Goal: Task Accomplishment & Management: Use online tool/utility

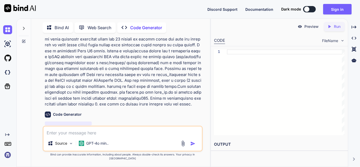
scroll to position [71, 0]
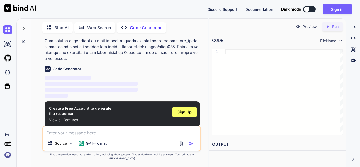
drag, startPoint x: 210, startPoint y: 62, endPoint x: 216, endPoint y: 63, distance: 6.3
click at [216, 63] on div "Bind AI Web Search Created with Pixso. Code Generator You Code Generator ‌ ‌ ‌ …" at bounding box center [187, 92] width 343 height 149
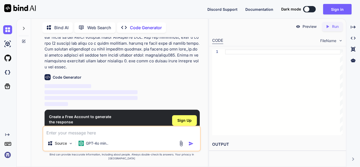
scroll to position [71, 0]
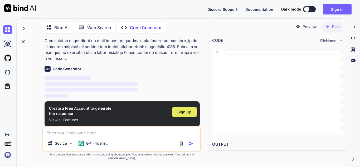
click at [186, 110] on span "Sign Up" at bounding box center [184, 112] width 14 height 5
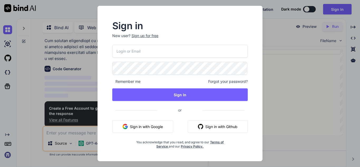
click at [154, 126] on button "Sign in with Google" at bounding box center [142, 126] width 61 height 13
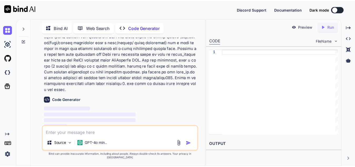
scroll to position [1, 0]
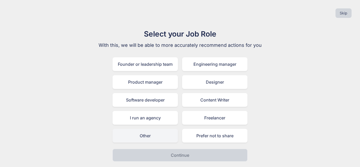
click at [150, 135] on div "Other" at bounding box center [144, 136] width 65 height 14
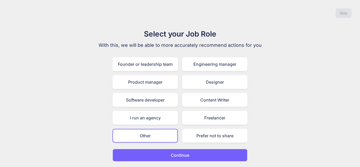
click at [186, 155] on p "Continue" at bounding box center [180, 155] width 18 height 6
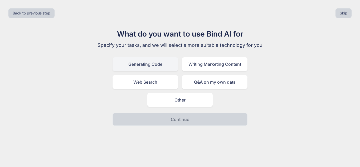
click at [155, 64] on div "Generating Code" at bounding box center [144, 64] width 65 height 14
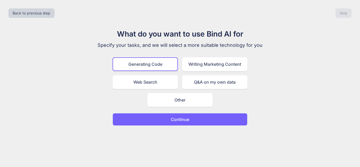
click at [175, 121] on p "Continue" at bounding box center [180, 119] width 18 height 6
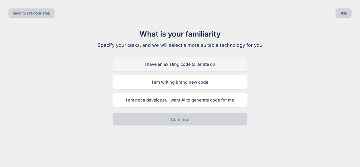
click at [168, 63] on div "I have an existing code to iterate on" at bounding box center [179, 64] width 135 height 14
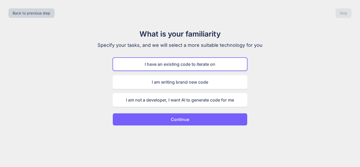
click at [181, 117] on p "Continue" at bounding box center [180, 119] width 18 height 6
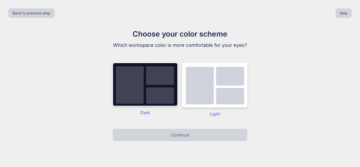
click at [184, 135] on p "Continue" at bounding box center [180, 135] width 18 height 6
click at [146, 90] on img at bounding box center [144, 85] width 65 height 44
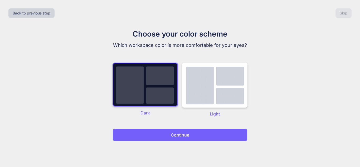
click at [177, 136] on p "Continue" at bounding box center [180, 135] width 18 height 6
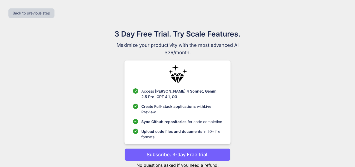
scroll to position [16, 0]
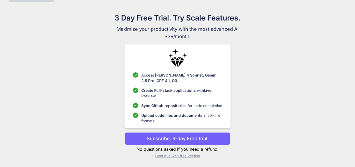
click at [186, 156] on p "Continue with free version" at bounding box center [178, 156] width 106 height 5
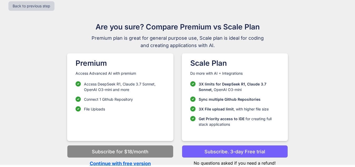
scroll to position [7, 0]
click at [136, 164] on p "Continue with free version" at bounding box center [120, 163] width 106 height 7
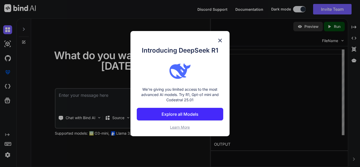
click at [217, 38] on img at bounding box center [220, 40] width 6 height 6
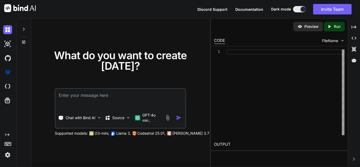
paste textarea "Create a flask application to manage real time multi threading streaming video …"
type textarea "x"
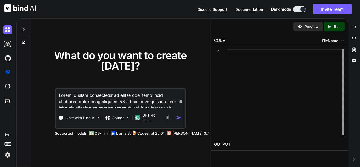
scroll to position [58, 0]
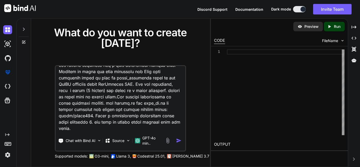
type textarea "Create a flask application to manage real time multi threading streaming video …"
click at [177, 141] on img "button" at bounding box center [179, 141] width 6 height 6
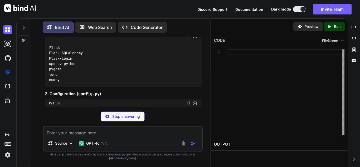
scroll to position [331, 0]
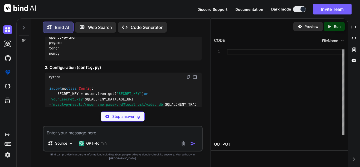
type textarea "x"
type textarea "└── requirements.txt"
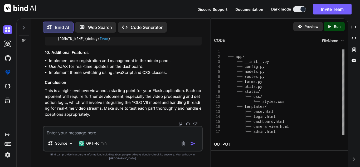
scroll to position [1392, 0]
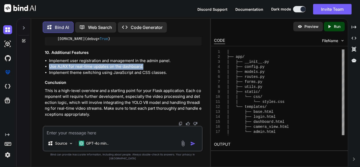
drag, startPoint x: 49, startPoint y: 70, endPoint x: 143, endPoint y: 69, distance: 93.5
click at [143, 69] on li "Use AJAX for real-time updates on the dashboard." at bounding box center [125, 67] width 152 height 6
copy li "Use AJAX for real-time updates on the dashboard."
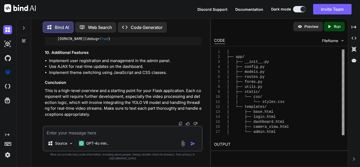
paste textarea "Use AJAX for real-time updates on the dashboard."
type textarea "x"
type textarea "Use AJAX for real-time updates on the dashboard."
click at [191, 146] on img "button" at bounding box center [192, 143] width 5 height 5
type textarea "x"
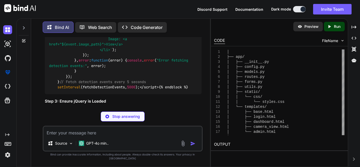
scroll to position [1580, 0]
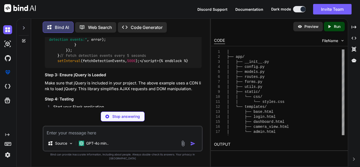
type textarea "x"
type textarea "'camera_id': [DOMAIN_NAME]_id, 'timestamp': detection.timestamp.strftime('%Y-%m…"
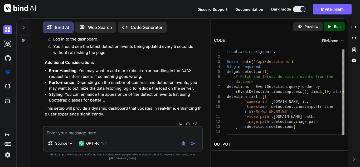
scroll to position [2004, 0]
click at [103, 135] on textarea at bounding box center [122, 131] width 158 height 9
type textarea "x"
type textarea "y"
type textarea "x"
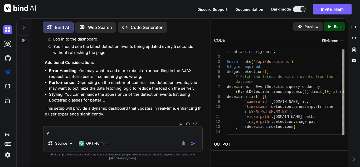
type textarea "ye"
type textarea "x"
type textarea "yes"
click at [192, 146] on img "button" at bounding box center [192, 143] width 5 height 5
type textarea "x"
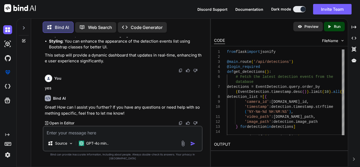
scroll to position [2031, 0]
click at [111, 136] on textarea at bounding box center [122, 131] width 158 height 9
type textarea "x"
type textarea "o"
type textarea "x"
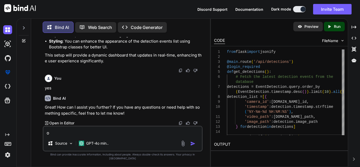
type textarea "op"
type textarea "x"
type textarea "opt"
type textarea "x"
type textarea "opti"
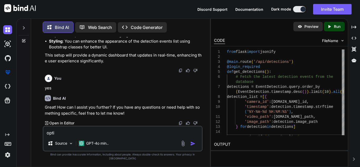
type textarea "x"
type textarea "optim"
type textarea "x"
type textarea "optimi"
type textarea "x"
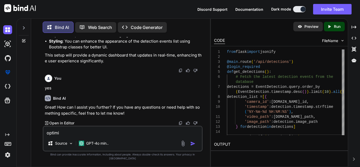
type textarea "optimiz"
type textarea "x"
type textarea "optimize"
type textarea "x"
type textarea "optimize"
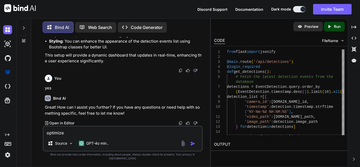
type textarea "x"
type textarea "optimize d"
type textarea "x"
type textarea "optimize da"
type textarea "x"
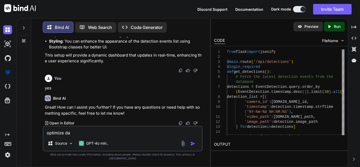
type textarea "optimize dat"
type textarea "x"
type textarea "optimize data"
type textarea "x"
type textarea "optimize data"
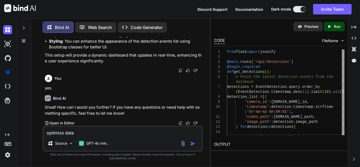
type textarea "x"
type textarea "optimize data f"
type textarea "x"
type textarea "optimize data fe"
type textarea "x"
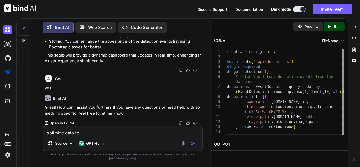
type textarea "optimize data fet"
type textarea "x"
type textarea "optimize data fetc"
type textarea "x"
type textarea "optimize data fetch"
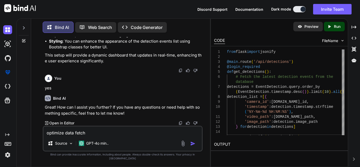
type textarea "x"
type textarea "optimize data fetchi"
type textarea "x"
type textarea "optimize data fetchin"
type textarea "x"
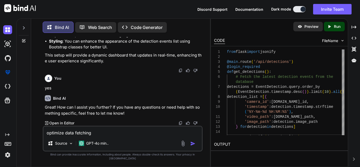
type textarea "optimize data fetching"
click at [192, 146] on img "button" at bounding box center [192, 143] width 5 height 5
type textarea "x"
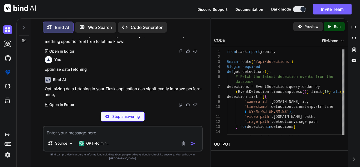
scroll to position [2113, 0]
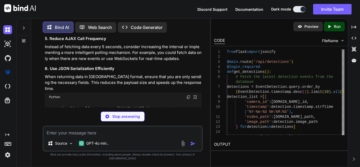
type textarea "x"
type textarea "@main.route('/api/detections') @login_required def get_detections(): # Fetch th…"
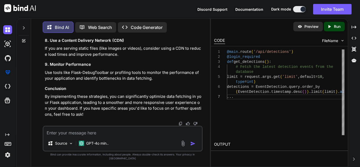
scroll to position [2672, 0]
click at [263, 66] on div "@main .route ( '/api/detections' ) @login_required def get_detections ( ) : # F…" at bounding box center [285, 93] width 117 height 86
